Goal: Book appointment/travel/reservation

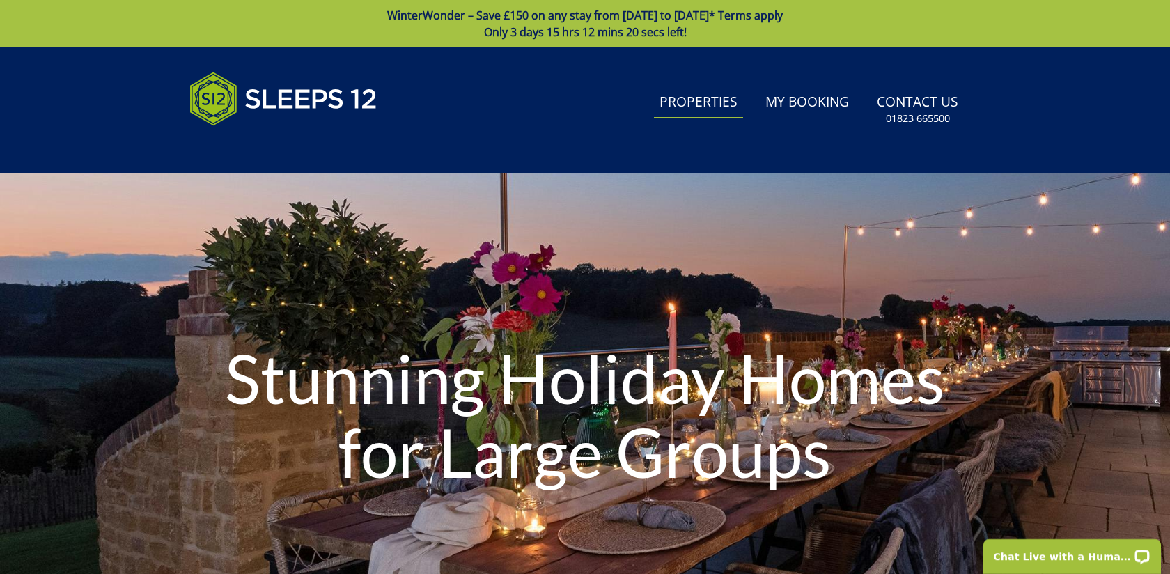
click at [729, 102] on link "Properties" at bounding box center [698, 102] width 89 height 31
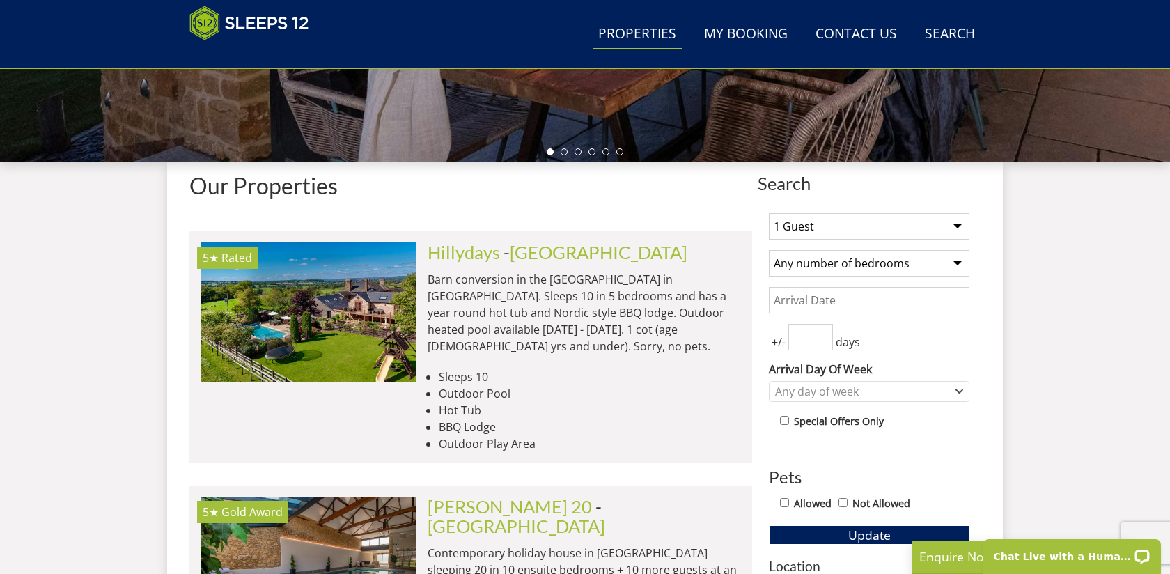
click at [827, 221] on select "1 Guest 2 Guests 3 Guests 4 Guests 5 Guests 6 Guests 7 Guests 8 Guests 9 Guests…" at bounding box center [869, 226] width 201 height 26
select select "23"
click at [877, 260] on select "Any number of bedrooms 1 Bedroom 2 Bedrooms 3 Bedrooms 4 Bedrooms 5 Bedrooms 6 …" at bounding box center [869, 263] width 201 height 26
select select "13"
click at [850, 299] on input "Date" at bounding box center [869, 300] width 201 height 26
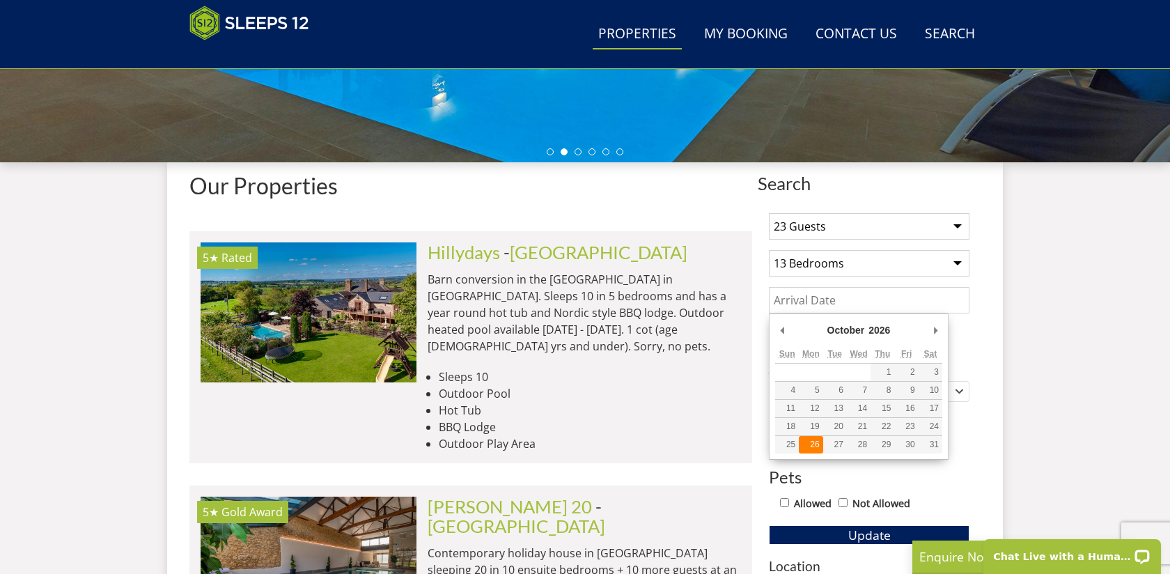
type input "26/10/2026"
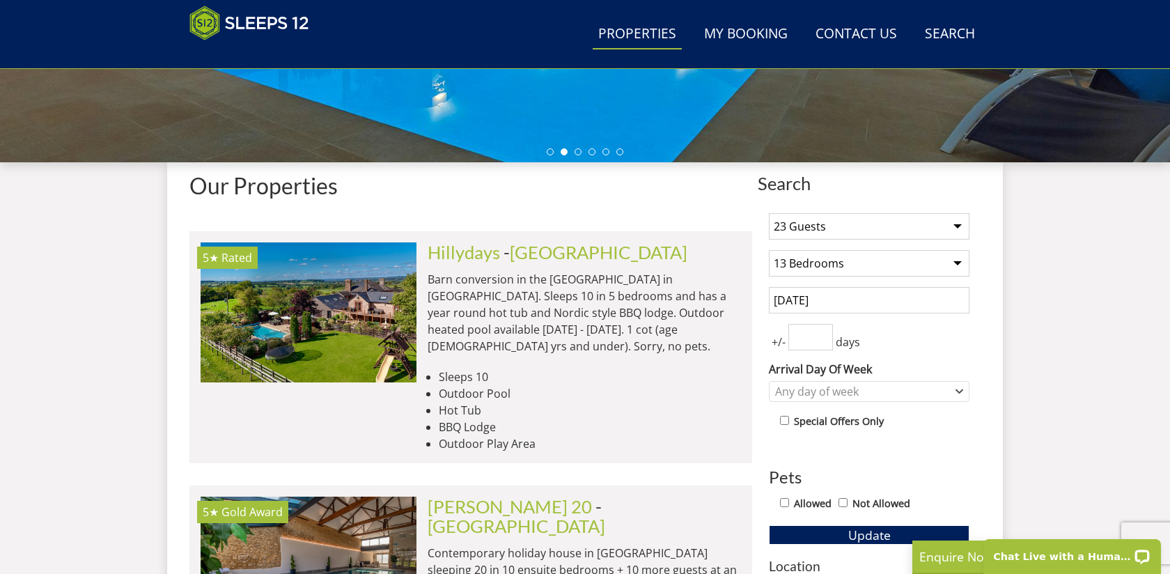
click at [816, 350] on input "number" at bounding box center [810, 337] width 45 height 26
type input "0"
click at [828, 388] on div "Any day of week" at bounding box center [862, 391] width 180 height 15
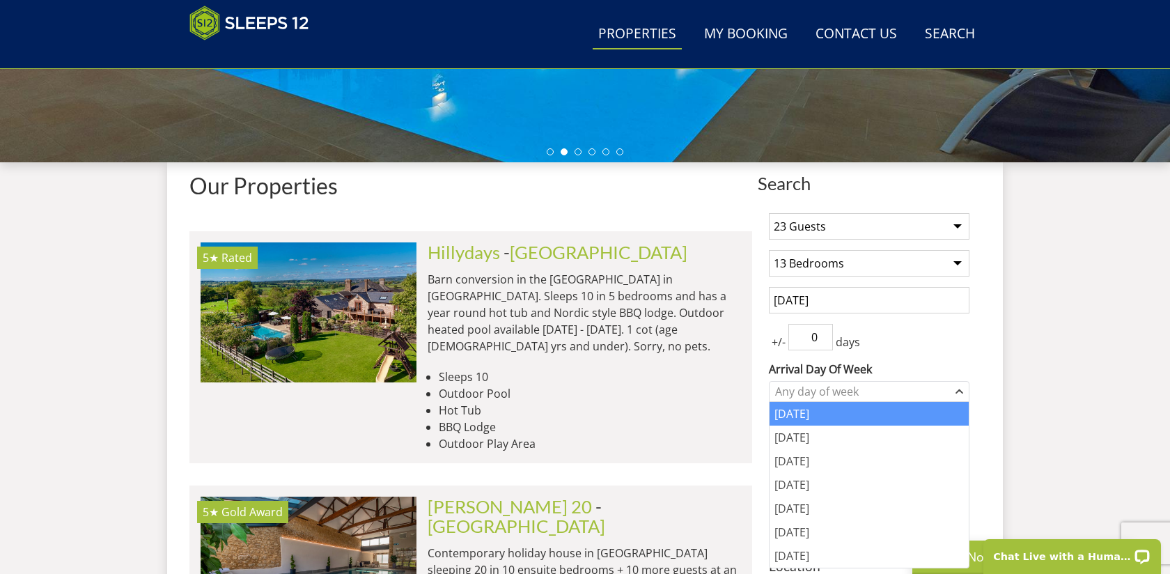
click at [818, 411] on div "Monday" at bounding box center [869, 414] width 199 height 24
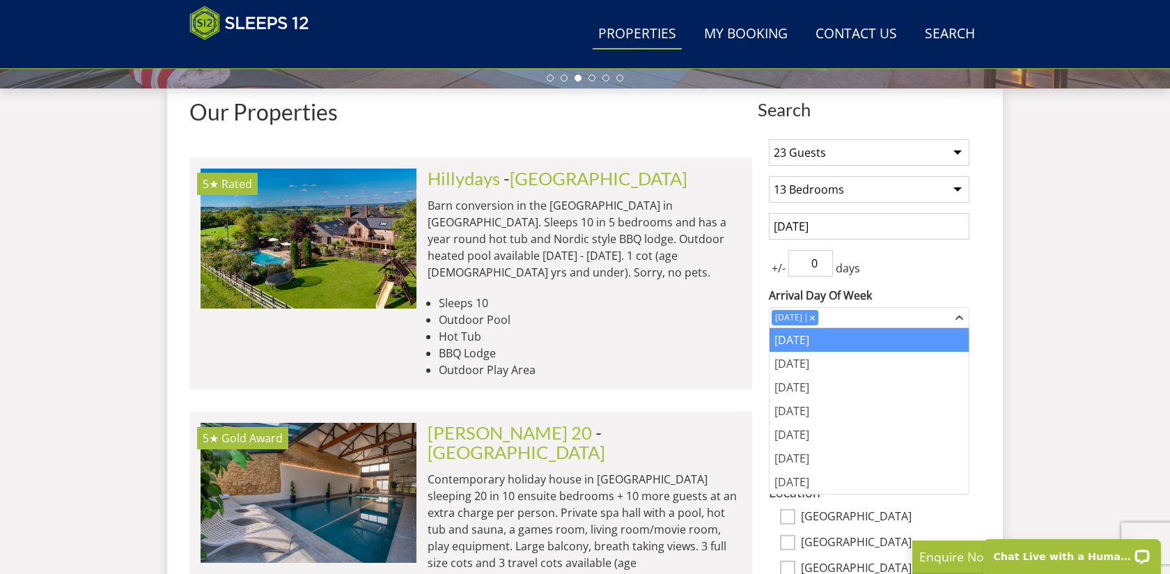
scroll to position [529, 0]
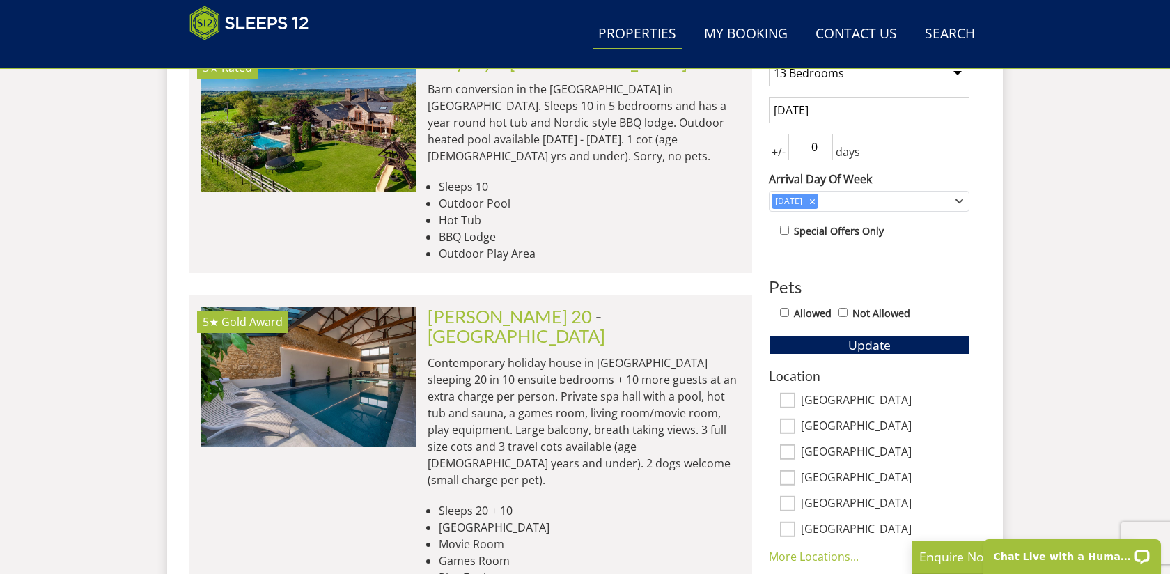
scroll to position [650, 0]
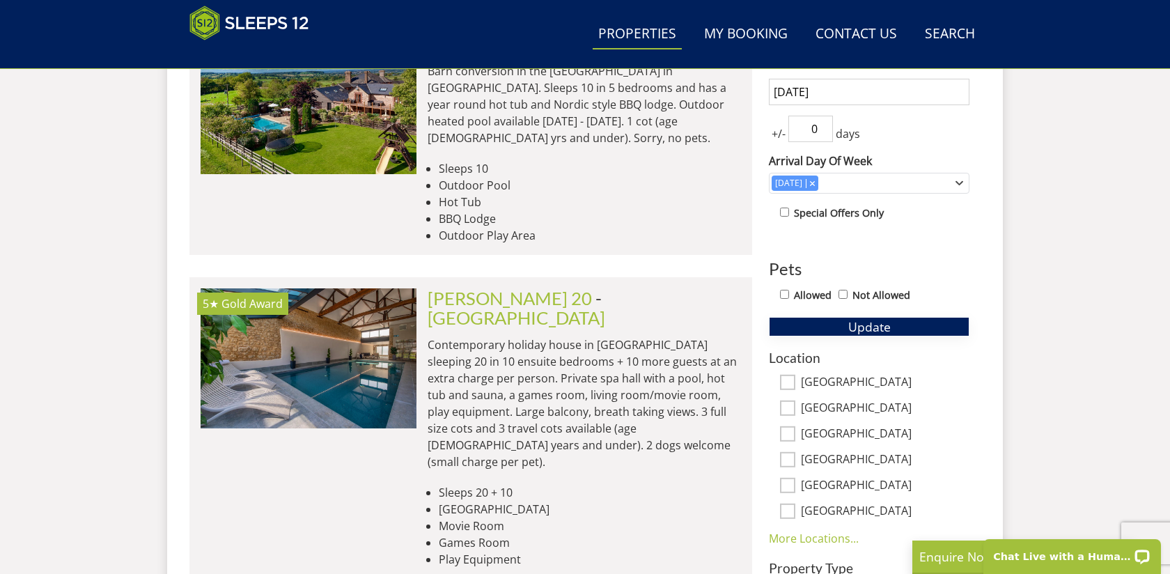
click at [855, 326] on span "Update" at bounding box center [869, 326] width 42 height 17
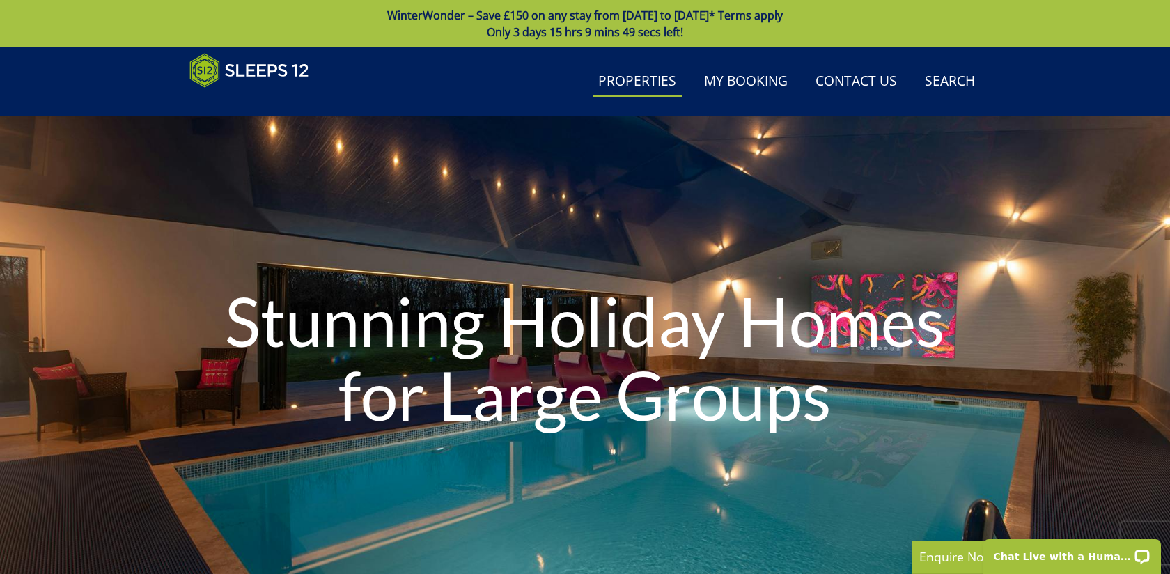
scroll to position [6, 0]
